Goal: Information Seeking & Learning: Learn about a topic

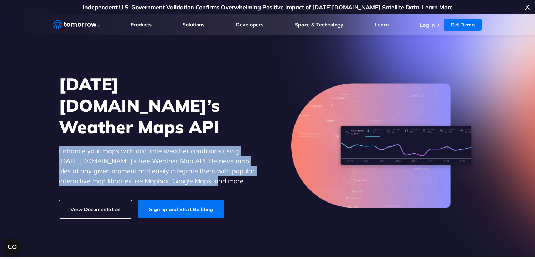
drag, startPoint x: 0, startPoint y: 0, endPoint x: 221, endPoint y: 170, distance: 278.6
click at [221, 170] on div "[DATE][DOMAIN_NAME]’s Weather Maps API Enhance your maps with accurate weather …" at bounding box center [157, 145] width 197 height 145
click at [221, 170] on p "Enhance your maps with accurate weather conditions using [DATE][DOMAIN_NAME]’s …" at bounding box center [157, 166] width 197 height 40
drag, startPoint x: 221, startPoint y: 170, endPoint x: 202, endPoint y: 105, distance: 67.7
click at [202, 105] on div "[DATE][DOMAIN_NAME]’s Weather Maps API Enhance your maps with accurate weather …" at bounding box center [157, 145] width 197 height 145
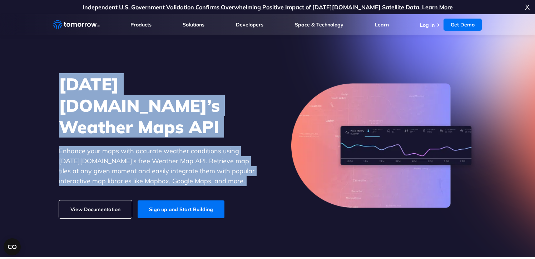
click at [202, 105] on h1 "[DATE][DOMAIN_NAME]’s Weather Maps API" at bounding box center [157, 105] width 197 height 64
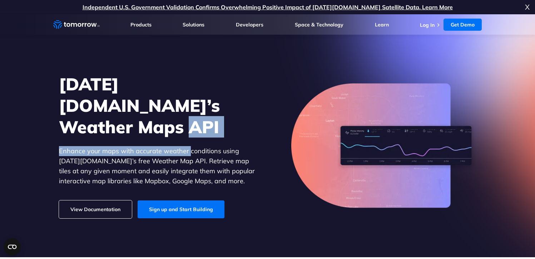
drag, startPoint x: 189, startPoint y: 145, endPoint x: 189, endPoint y: 111, distance: 34.0
click at [189, 114] on div "[DATE][DOMAIN_NAME]’s Weather Maps API Enhance your maps with accurate weather …" at bounding box center [157, 145] width 197 height 145
click at [189, 111] on h1 "[DATE][DOMAIN_NAME]’s Weather Maps API" at bounding box center [157, 105] width 197 height 64
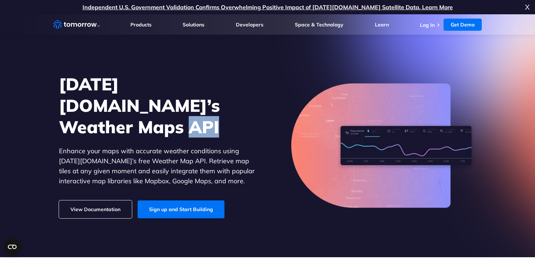
click at [189, 111] on h1 "[DATE][DOMAIN_NAME]’s Weather Maps API" at bounding box center [157, 105] width 197 height 64
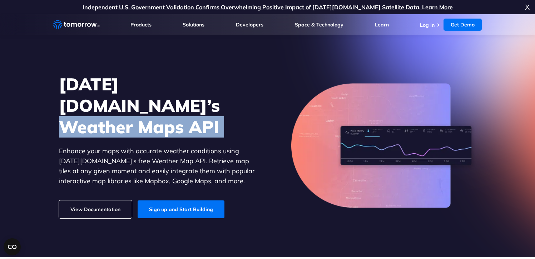
click at [189, 111] on h1 "[DATE][DOMAIN_NAME]’s Weather Maps API" at bounding box center [157, 105] width 197 height 64
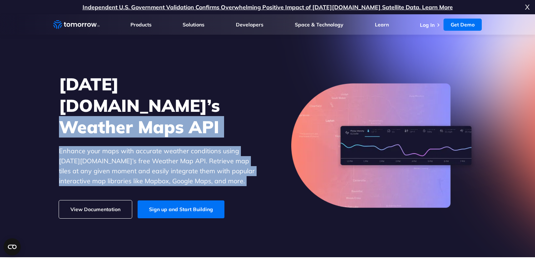
drag, startPoint x: 189, startPoint y: 111, endPoint x: 192, endPoint y: 153, distance: 42.3
click at [192, 153] on div "[DATE][DOMAIN_NAME]’s Weather Maps API Enhance your maps with accurate weather …" at bounding box center [157, 145] width 197 height 145
click at [192, 153] on p "Enhance your maps with accurate weather conditions using [DATE][DOMAIN_NAME]’s …" at bounding box center [157, 166] width 197 height 40
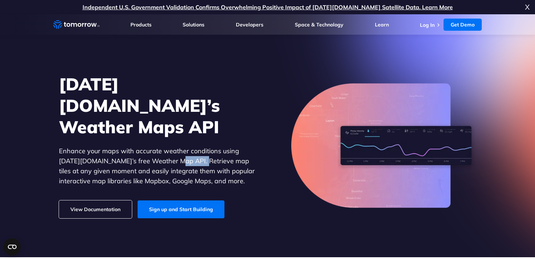
click at [192, 153] on p "Enhance your maps with accurate weather conditions using [DATE][DOMAIN_NAME]’s …" at bounding box center [157, 166] width 197 height 40
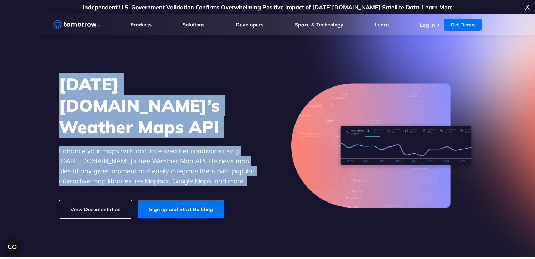
drag, startPoint x: 192, startPoint y: 153, endPoint x: 192, endPoint y: 79, distance: 74.0
click at [192, 79] on div "[DATE][DOMAIN_NAME]’s Weather Maps API Enhance your maps with accurate weather …" at bounding box center [268, 146] width 440 height 166
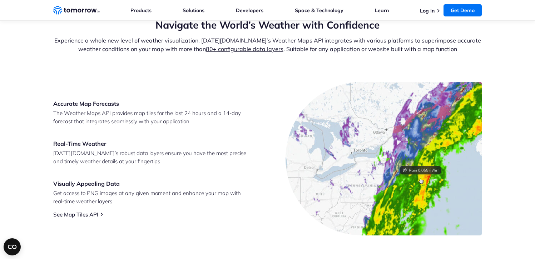
scroll to position [277, 0]
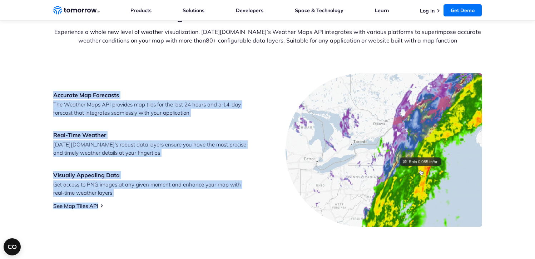
drag, startPoint x: 192, startPoint y: 79, endPoint x: 189, endPoint y: 205, distance: 125.5
click at [189, 205] on div "Accurate Map Forecasts The Weather Maps API provides map tiles for the last 24 …" at bounding box center [267, 150] width 429 height 154
click at [189, 205] on div "Accurate Map Forecasts The Weather Maps API provides map tiles for the last 24 …" at bounding box center [151, 150] width 197 height 118
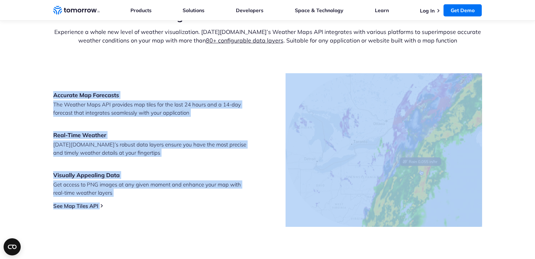
drag, startPoint x: 189, startPoint y: 205, endPoint x: 199, endPoint y: 52, distance: 153.3
click at [199, 52] on section "Navigate the World’s Weather with Confidence Experience a whole new level of we…" at bounding box center [267, 118] width 535 height 274
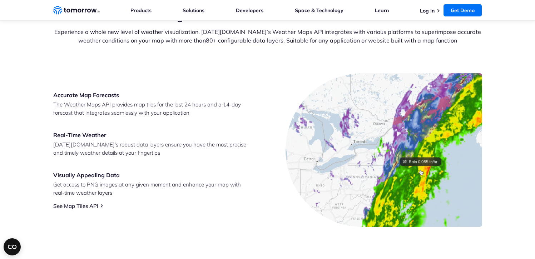
click at [197, 65] on div "Navigate the World’s Weather with Confidence Experience a whole new level of we…" at bounding box center [267, 42] width 429 height 64
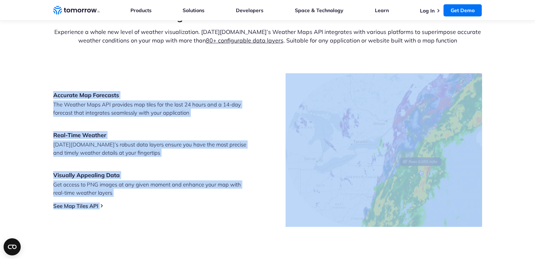
drag, startPoint x: 197, startPoint y: 65, endPoint x: 180, endPoint y: 225, distance: 161.3
click at [180, 225] on section "Navigate the World’s Weather with Confidence Experience a whole new level of we…" at bounding box center [267, 118] width 535 height 274
click at [180, 225] on div "Accurate Map Forecasts The Weather Maps API provides map tiles for the last 24 …" at bounding box center [267, 150] width 429 height 154
drag, startPoint x: 180, startPoint y: 225, endPoint x: 184, endPoint y: 99, distance: 126.2
click at [184, 99] on div "Accurate Map Forecasts The Weather Maps API provides map tiles for the last 24 …" at bounding box center [267, 150] width 429 height 154
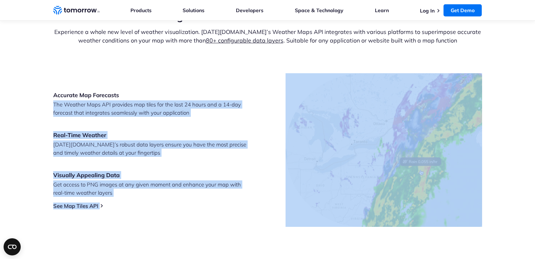
click at [184, 99] on div "Accurate Map Forecasts The Weather Maps API provides map tiles for the last 24 …" at bounding box center [151, 150] width 197 height 118
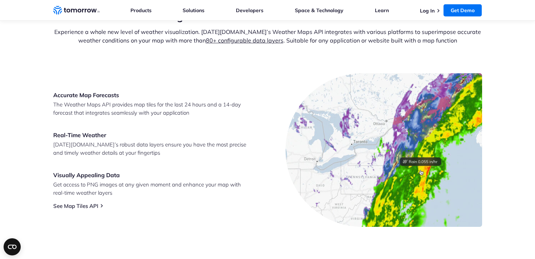
click at [193, 109] on p "The Weather Maps API provides map tiles for the last 24 hours and a 14-day fore…" at bounding box center [151, 108] width 197 height 16
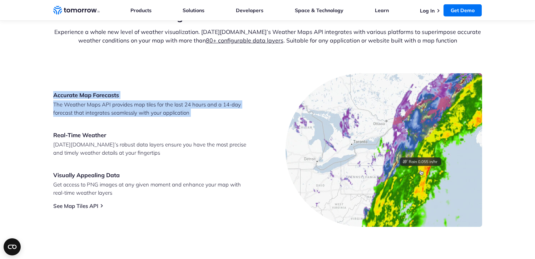
drag, startPoint x: 193, startPoint y: 109, endPoint x: 200, endPoint y: 75, distance: 34.8
click at [200, 75] on div "Accurate Map Forecasts The Weather Maps API provides map tiles for the last 24 …" at bounding box center [267, 150] width 429 height 154
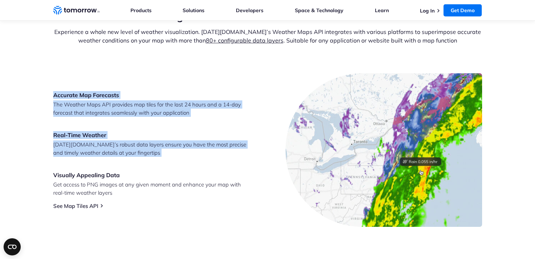
drag, startPoint x: 200, startPoint y: 75, endPoint x: 200, endPoint y: 157, distance: 81.5
click at [200, 157] on div "Accurate Map Forecasts The Weather Maps API provides map tiles for the last 24 …" at bounding box center [267, 150] width 429 height 154
click at [200, 157] on div "Accurate Map Forecasts The Weather Maps API provides map tiles for the last 24 …" at bounding box center [151, 150] width 197 height 118
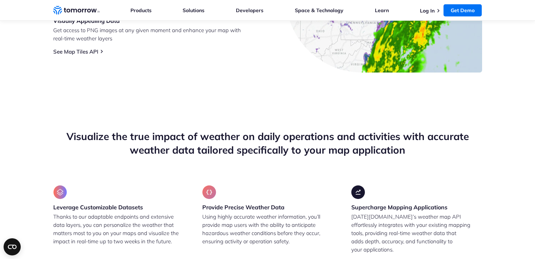
scroll to position [439, 0]
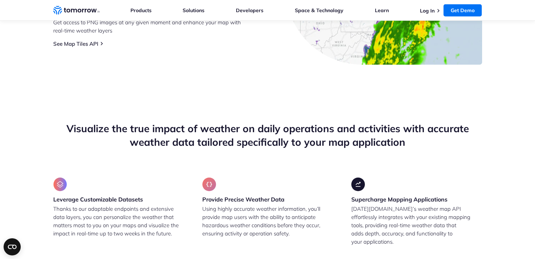
click at [225, 128] on h2 "Visualize the true impact of weather on daily operations and activities with ac…" at bounding box center [267, 135] width 429 height 27
click at [224, 128] on h2 "Visualize the true impact of weather on daily operations and activities with ac…" at bounding box center [267, 135] width 429 height 27
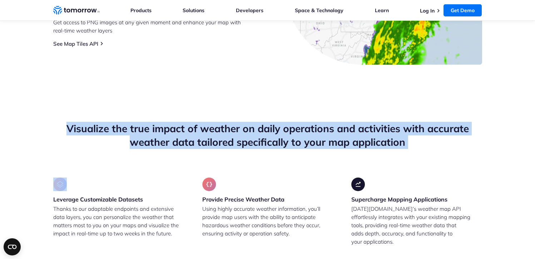
click at [224, 128] on h2 "Visualize the true impact of weather on daily operations and activities with ac…" at bounding box center [267, 135] width 429 height 27
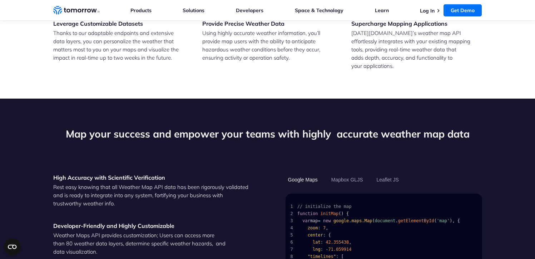
click at [224, 129] on h2 "Map your success and empower your teams with highly  accurate weather map data" at bounding box center [267, 134] width 429 height 14
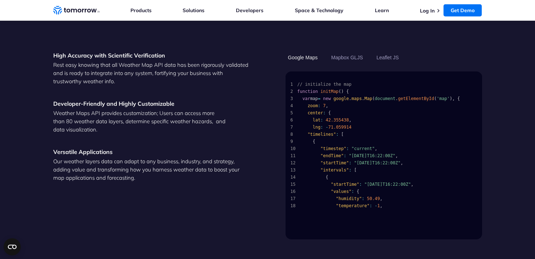
scroll to position [779, 0]
